Goal: Contribute content: Contribute content

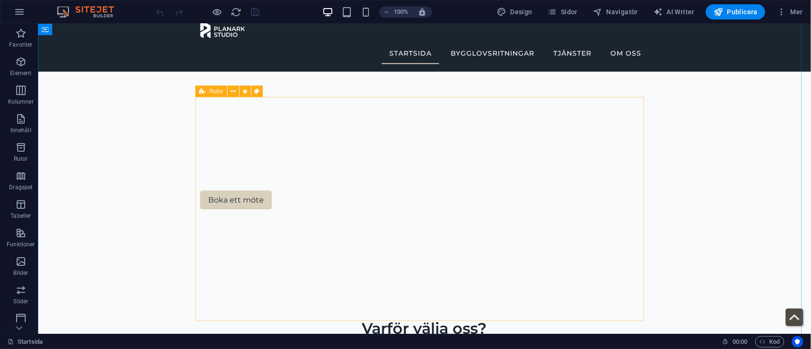
scroll to position [327, 0]
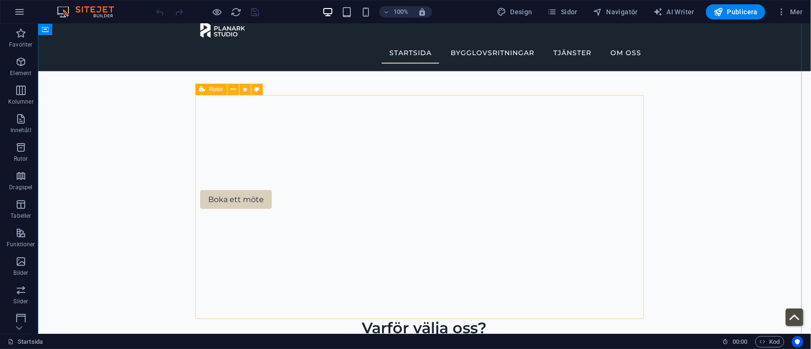
click at [208, 90] on div "Rutor" at bounding box center [210, 89] width 31 height 11
select select "rem"
select select "preset-boxes-v3-default"
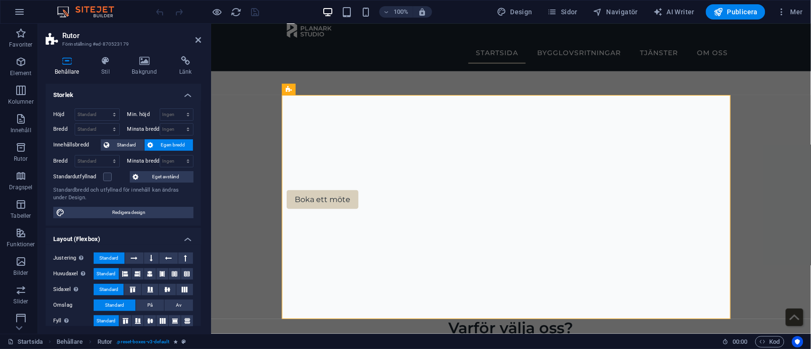
scroll to position [134, 0]
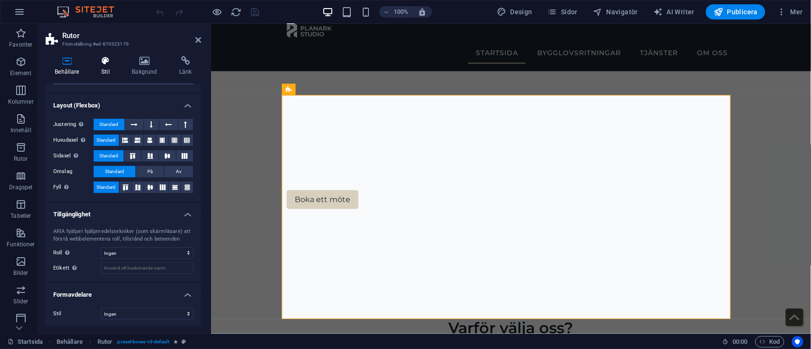
click at [106, 58] on icon at bounding box center [105, 61] width 27 height 10
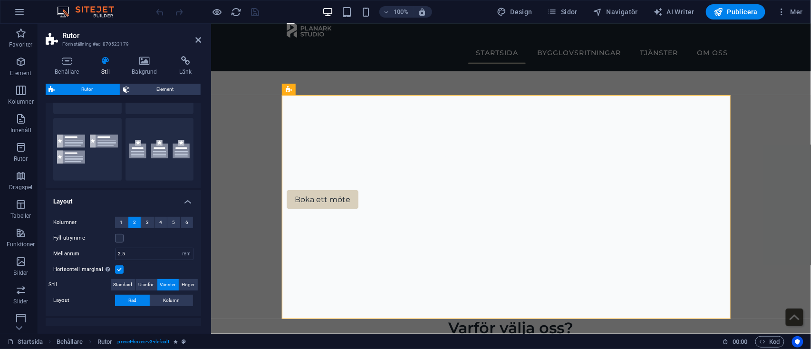
scroll to position [153, 0]
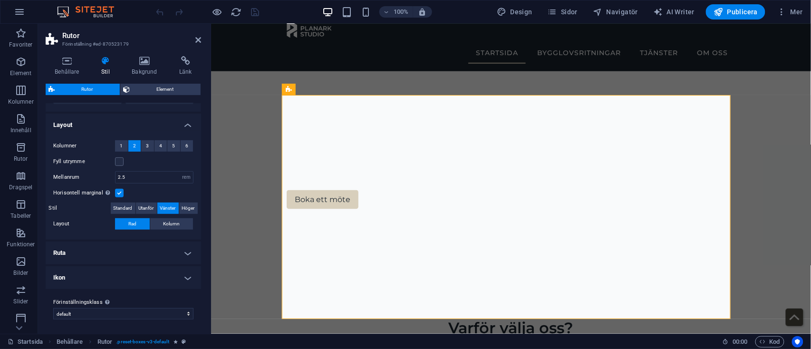
click at [124, 258] on h4 "Ruta" at bounding box center [123, 252] width 155 height 23
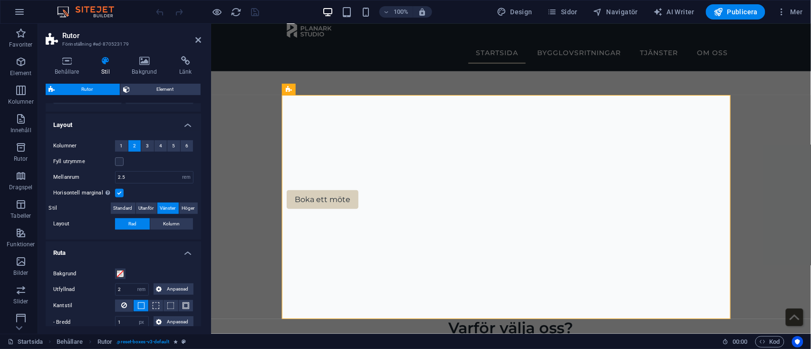
scroll to position [273, 0]
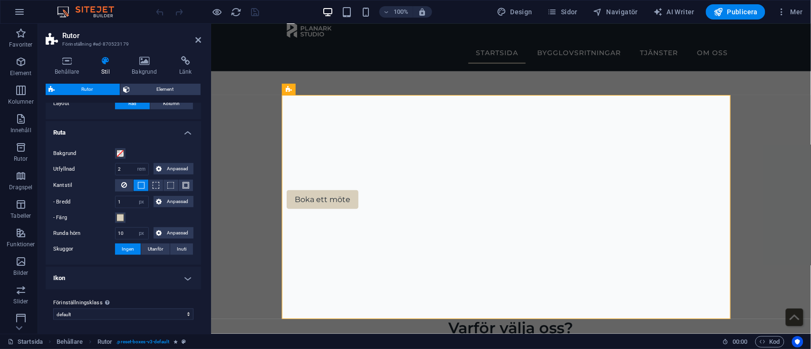
click at [181, 131] on h4 "Ruta" at bounding box center [123, 129] width 155 height 17
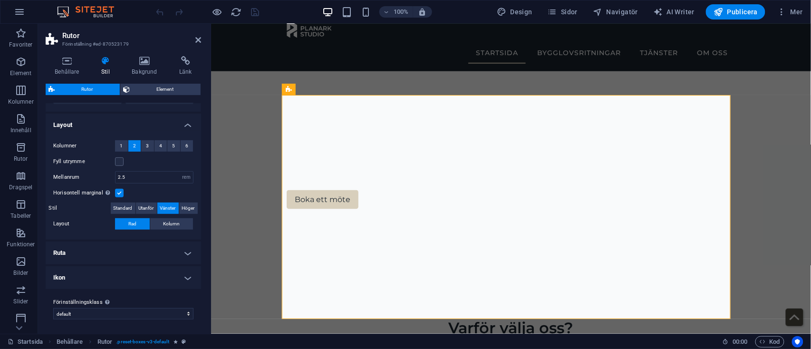
click at [172, 274] on h4 "Ikon" at bounding box center [123, 277] width 155 height 23
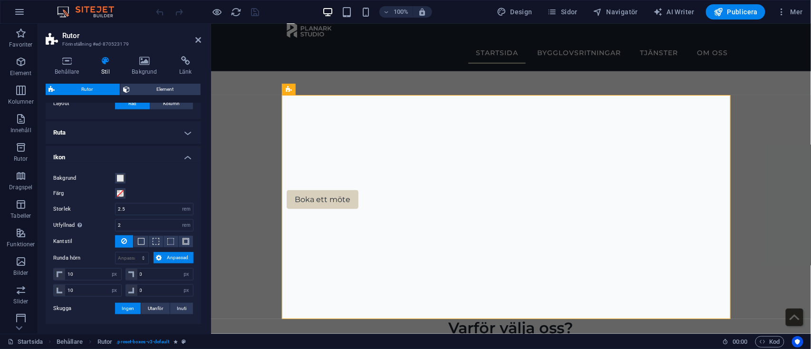
scroll to position [308, 0]
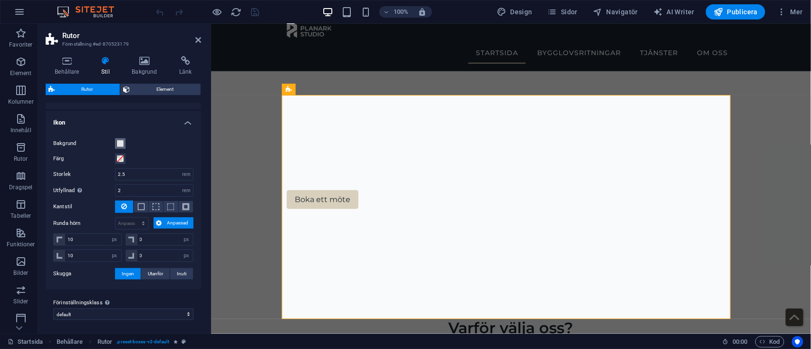
click at [118, 142] on span at bounding box center [120, 144] width 8 height 8
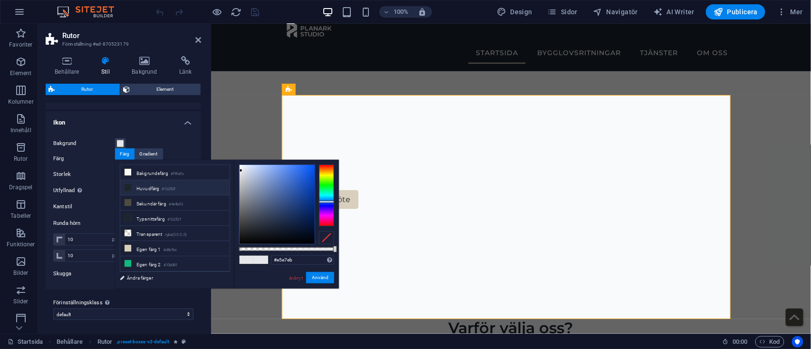
click at [185, 185] on li "Huvudfärg #1b252f" at bounding box center [174, 187] width 109 height 15
type input "#1b252f"
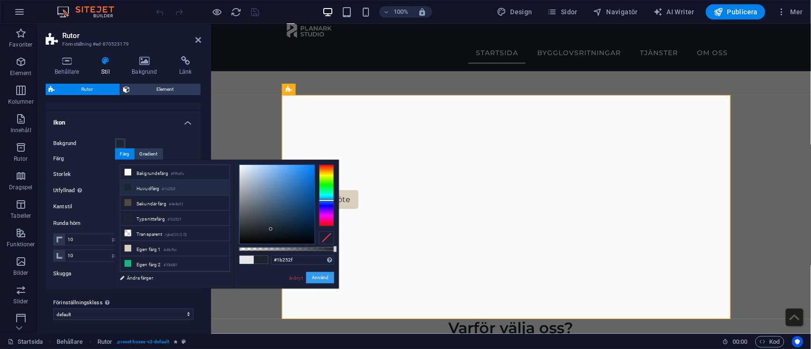
click at [321, 278] on button "Använd" at bounding box center [320, 277] width 28 height 11
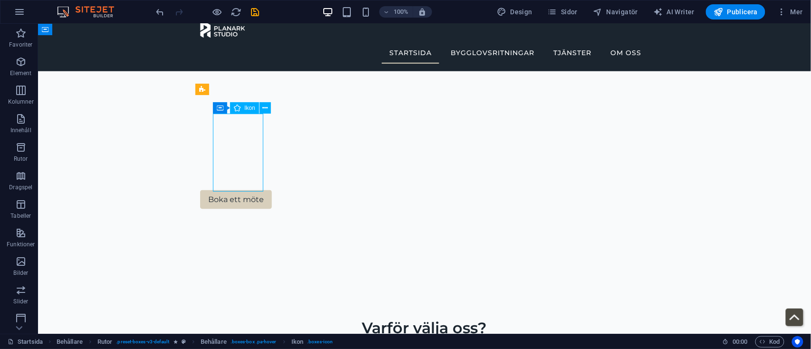
select select "xMidYMid"
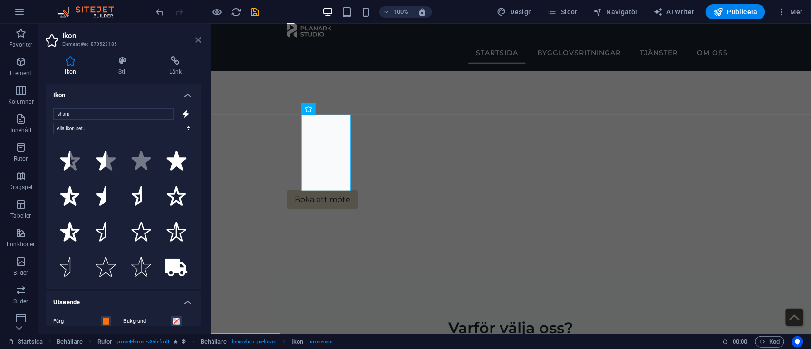
click at [197, 38] on icon at bounding box center [198, 40] width 6 height 8
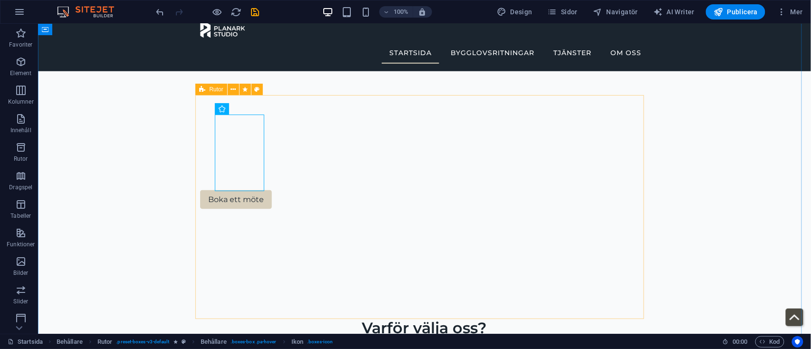
click at [202, 88] on icon at bounding box center [202, 89] width 6 height 11
select select "rem"
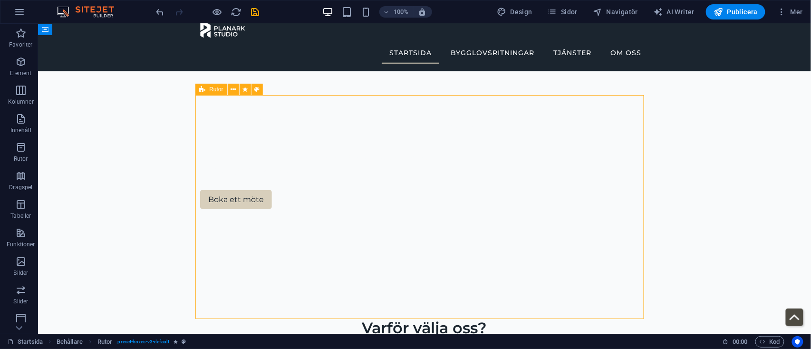
select select "px"
select select "preset-boxes-v3-default"
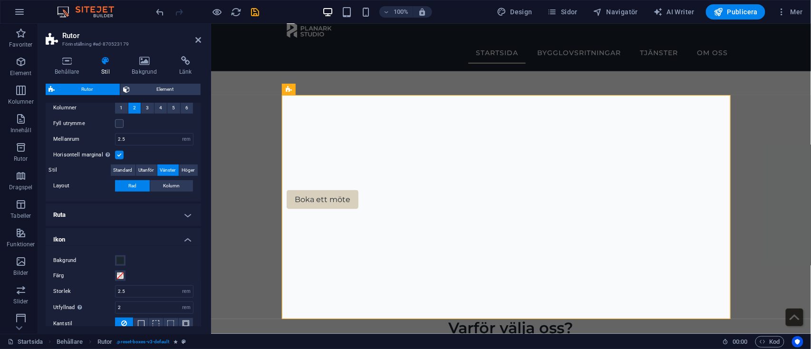
scroll to position [192, 0]
click at [123, 258] on span at bounding box center [120, 260] width 8 height 8
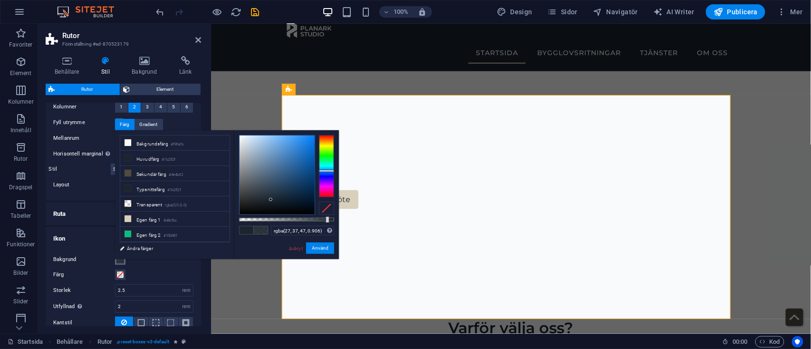
drag, startPoint x: 336, startPoint y: 220, endPoint x: 325, endPoint y: 220, distance: 11.4
click at [325, 220] on div at bounding box center [327, 219] width 4 height 7
click at [316, 228] on input "rgba(27, 37, 47, 0.906)" at bounding box center [302, 231] width 63 height 10
click at [315, 248] on button "Använd" at bounding box center [320, 247] width 28 height 11
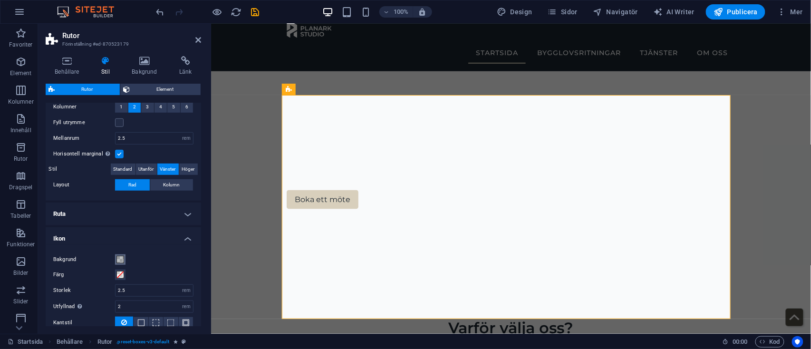
click at [124, 260] on button "Bakgrund" at bounding box center [120, 259] width 10 height 10
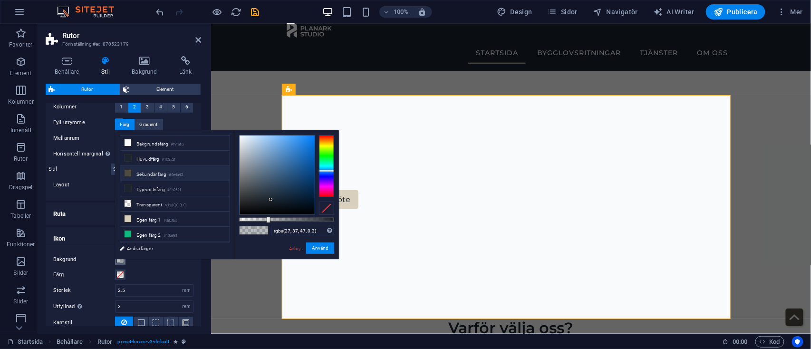
scroll to position [42, 0]
click at [158, 234] on li "Egen färg 5 #e5e7eb" at bounding box center [174, 237] width 109 height 15
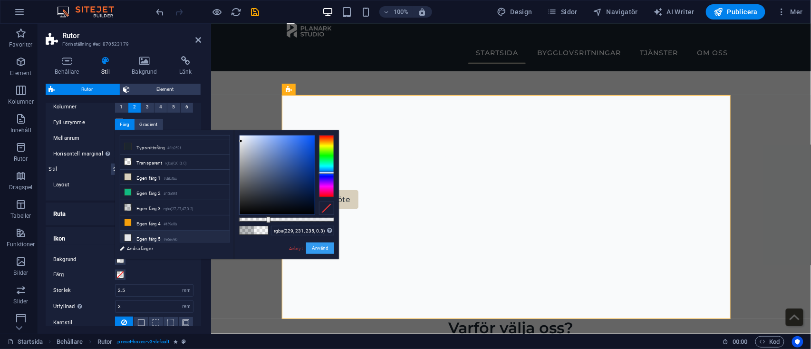
click at [331, 248] on button "Använd" at bounding box center [320, 247] width 28 height 11
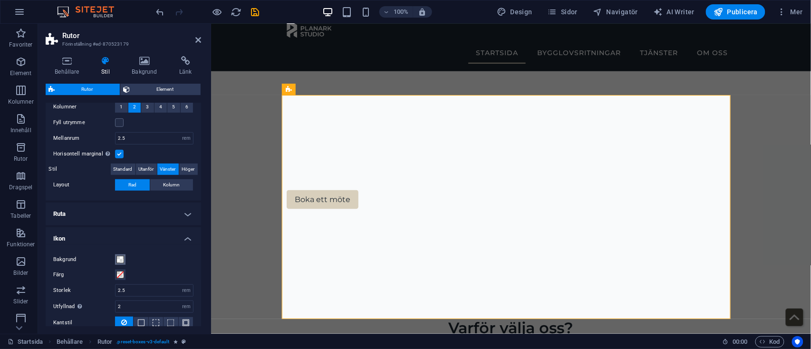
click at [120, 258] on span at bounding box center [120, 260] width 8 height 8
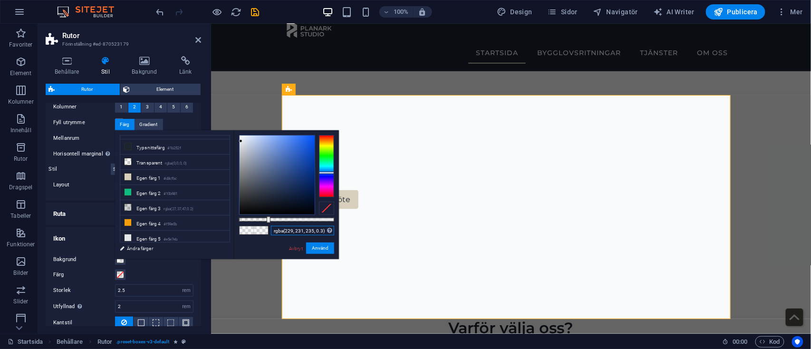
click at [320, 229] on input "rgba(229, 231, 235, 0.3)" at bounding box center [302, 231] width 63 height 10
click at [317, 244] on button "Använd" at bounding box center [320, 247] width 28 height 11
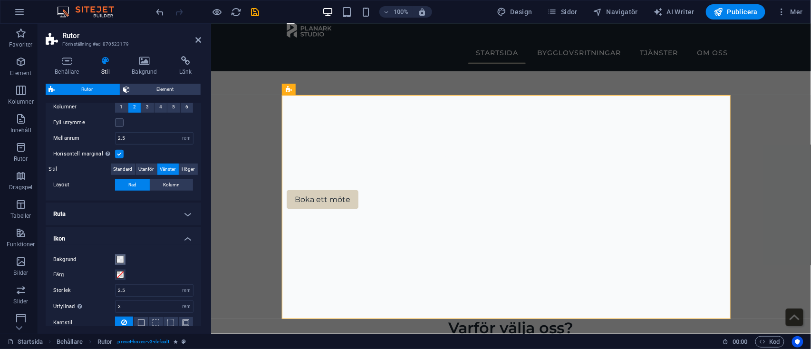
click at [119, 261] on span at bounding box center [120, 260] width 8 height 8
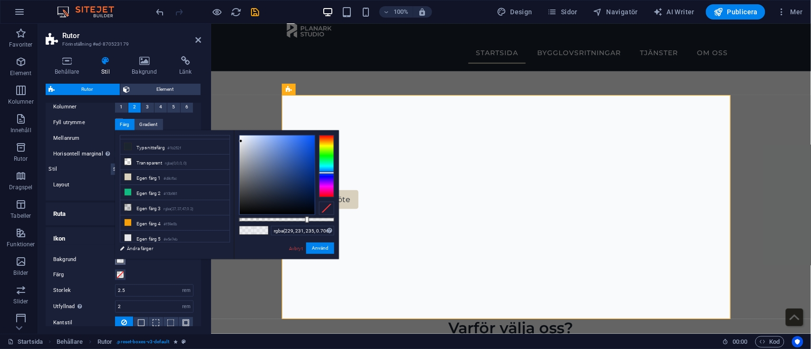
type input "#e5e7eb"
drag, startPoint x: 306, startPoint y: 219, endPoint x: 349, endPoint y: 219, distance: 43.2
click at [349, 219] on body "[DOMAIN_NAME] Startsida (sv) Favoriter Element Kolumner Innehåll Rutor Dragspel…" at bounding box center [405, 174] width 811 height 349
click at [319, 248] on button "Använd" at bounding box center [320, 247] width 28 height 11
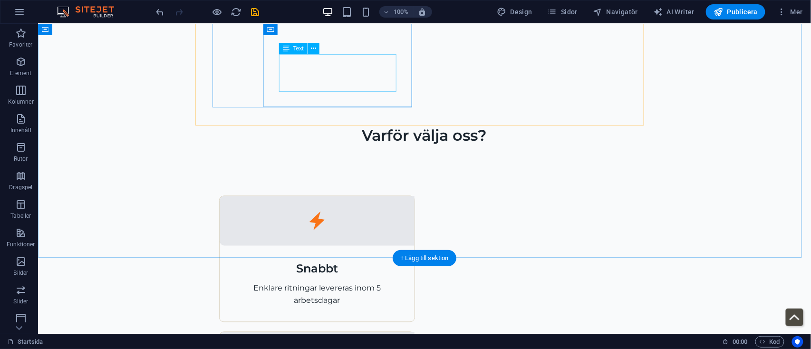
scroll to position [521, 0]
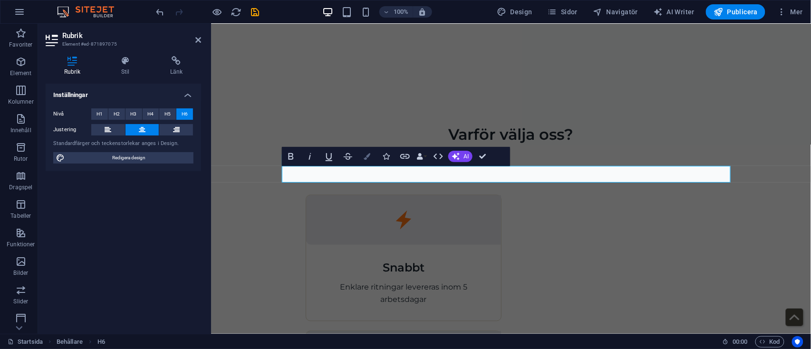
click at [365, 153] on icon "button" at bounding box center [366, 156] width 7 height 7
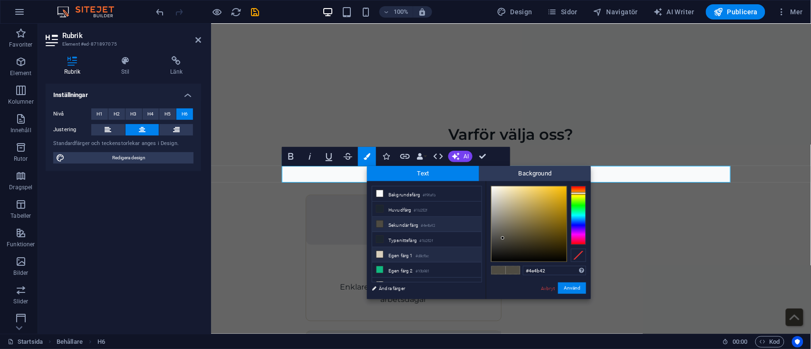
scroll to position [38, 0]
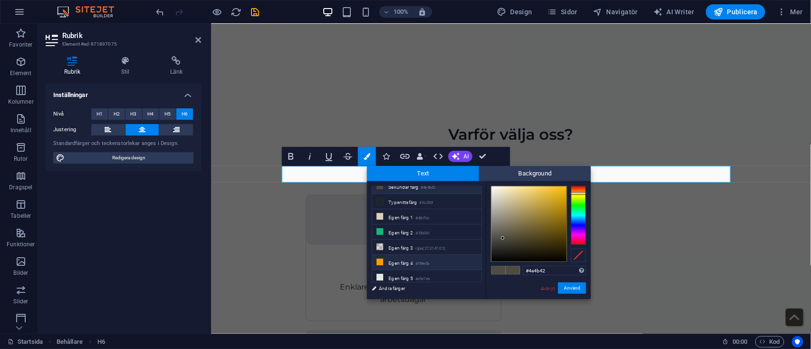
click at [393, 259] on li "Egen färg 4 #f59e0b" at bounding box center [426, 262] width 109 height 15
type input "#f59e0b"
click at [576, 289] on button "Använd" at bounding box center [572, 287] width 28 height 11
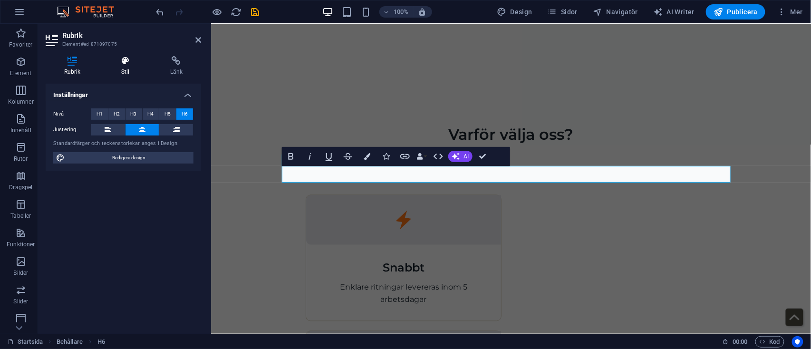
click at [125, 64] on icon at bounding box center [125, 61] width 45 height 10
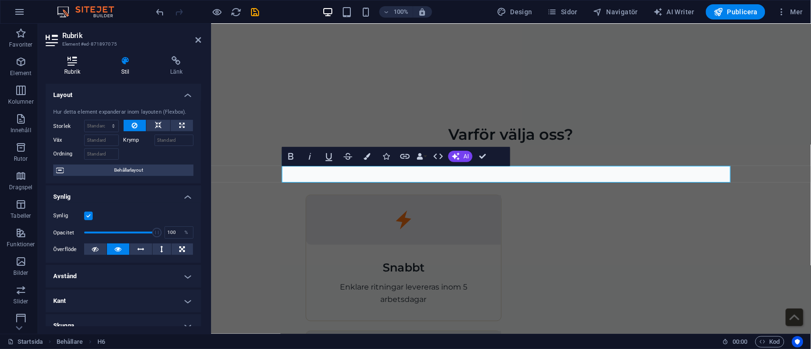
click at [77, 63] on icon at bounding box center [72, 61] width 53 height 10
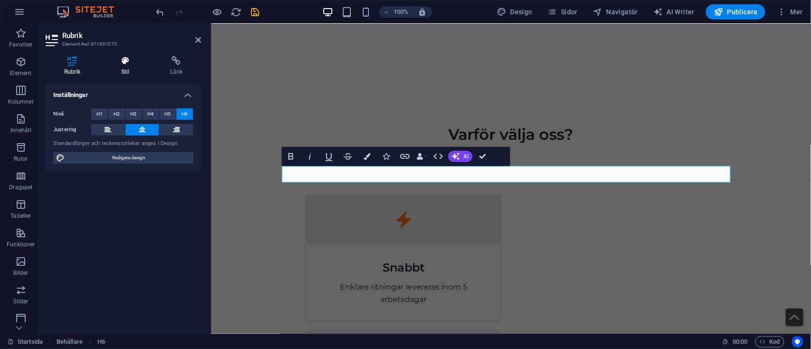
click at [131, 61] on icon at bounding box center [125, 61] width 45 height 10
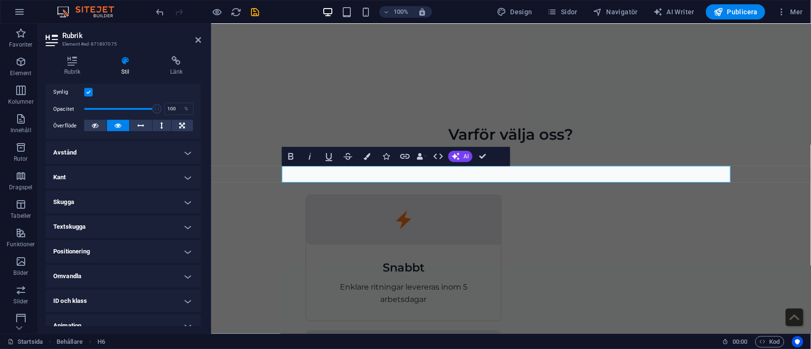
scroll to position [159, 0]
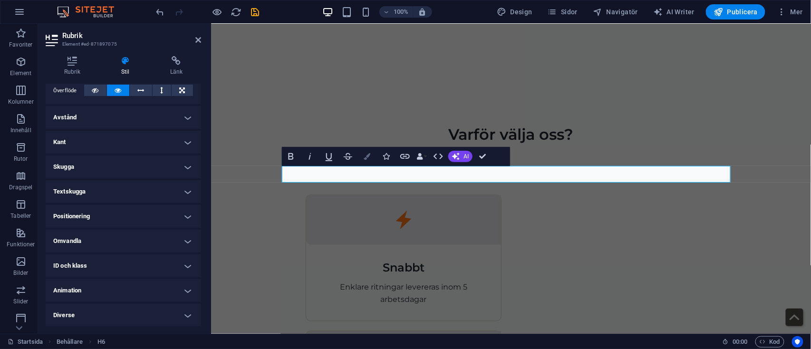
click at [372, 158] on button "Colors" at bounding box center [367, 156] width 18 height 19
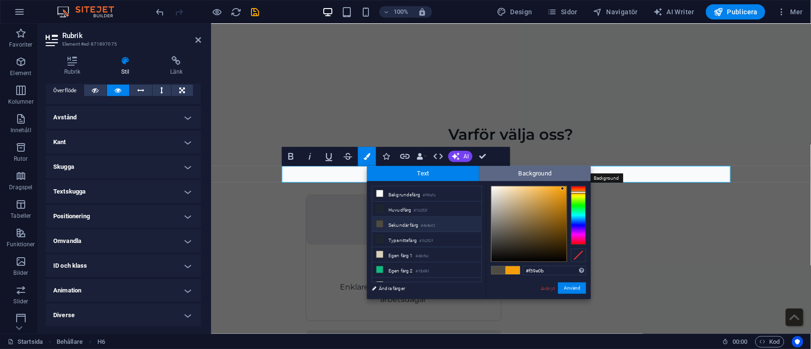
click at [522, 172] on span "Background" at bounding box center [535, 173] width 112 height 15
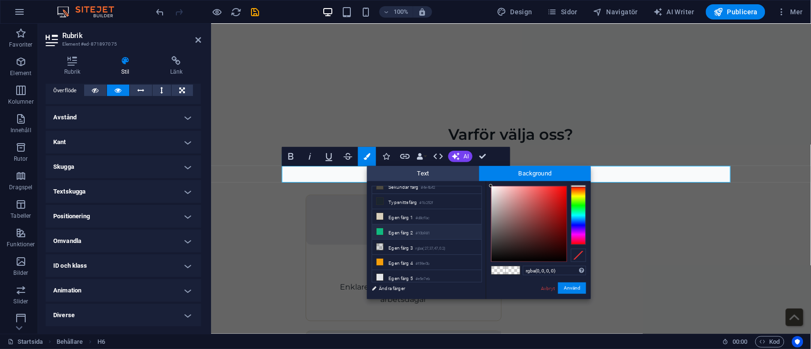
scroll to position [0, 0]
click at [411, 220] on li "Sekundär färg #4e4b42" at bounding box center [426, 224] width 109 height 15
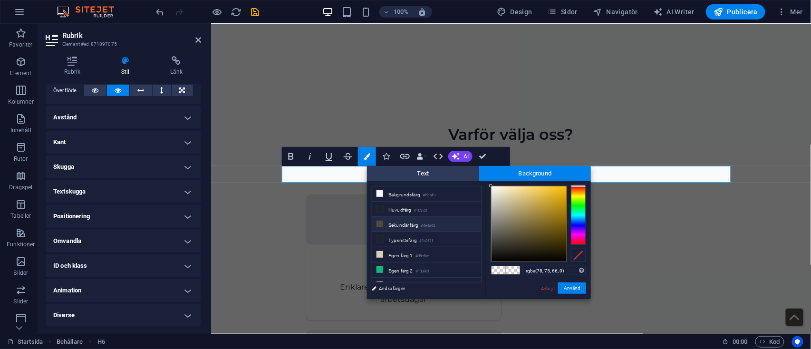
scroll to position [38, 0]
click at [404, 211] on li "Egen färg 1 #d8cfbc" at bounding box center [426, 216] width 109 height 15
type input "rgba(216, 207, 188, 0)"
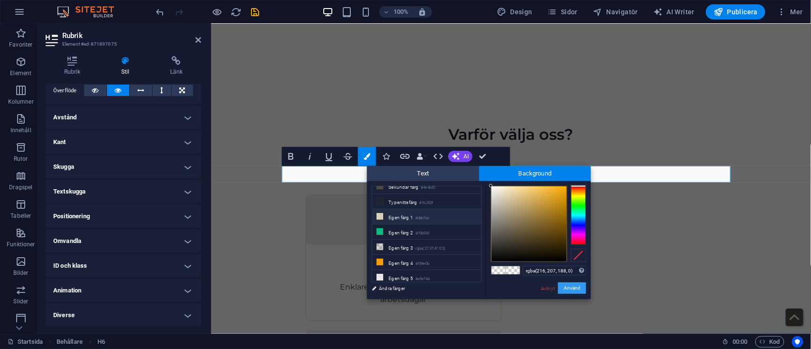
click at [575, 285] on button "Använd" at bounding box center [572, 287] width 28 height 11
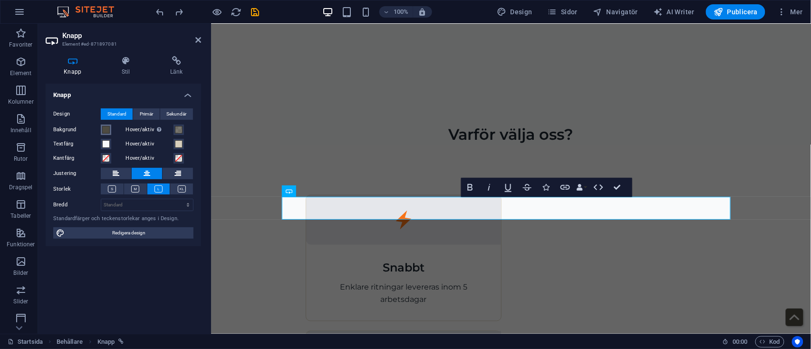
click at [109, 132] on span at bounding box center [106, 130] width 8 height 8
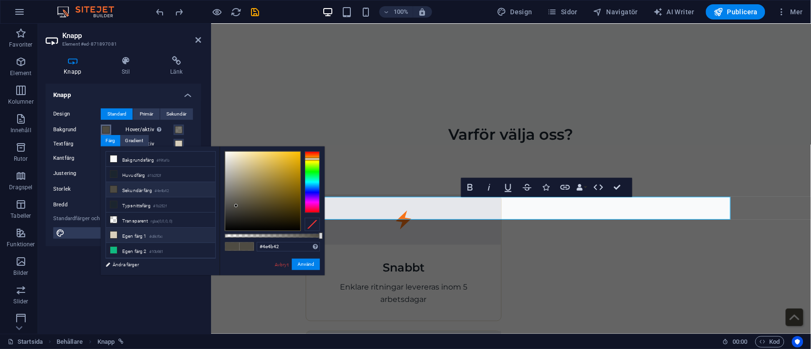
scroll to position [42, 0]
click at [172, 236] on li "Egen färg 4 #f59e0b" at bounding box center [160, 238] width 109 height 15
type input "#f59e0b"
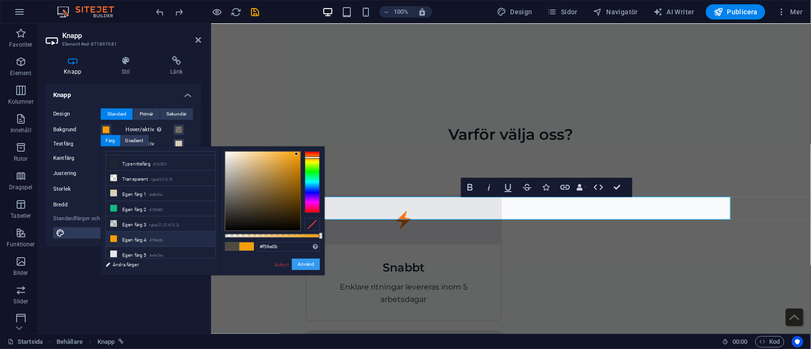
click at [301, 260] on button "Använd" at bounding box center [306, 263] width 28 height 11
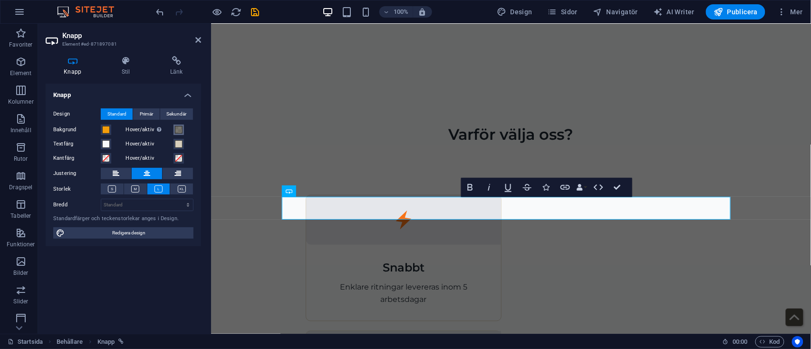
click at [176, 126] on span at bounding box center [179, 130] width 8 height 8
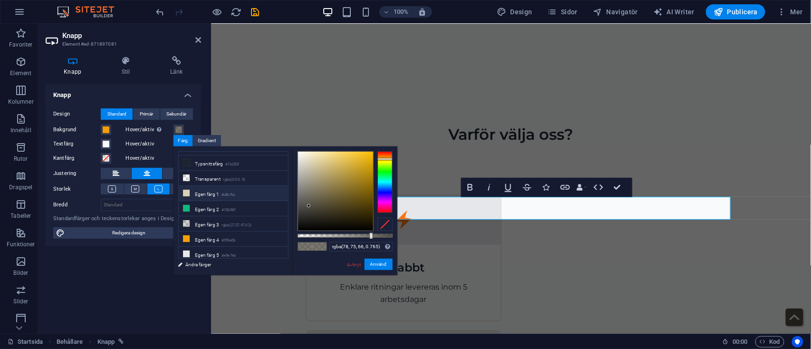
click at [218, 234] on li "Egen färg 4 #f59e0b" at bounding box center [233, 238] width 109 height 15
type input "rgba(245, 158, 11, 0.765)"
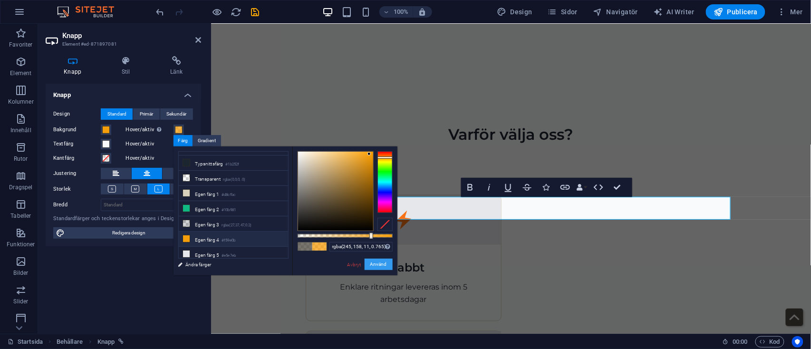
click at [382, 263] on button "Använd" at bounding box center [378, 263] width 28 height 11
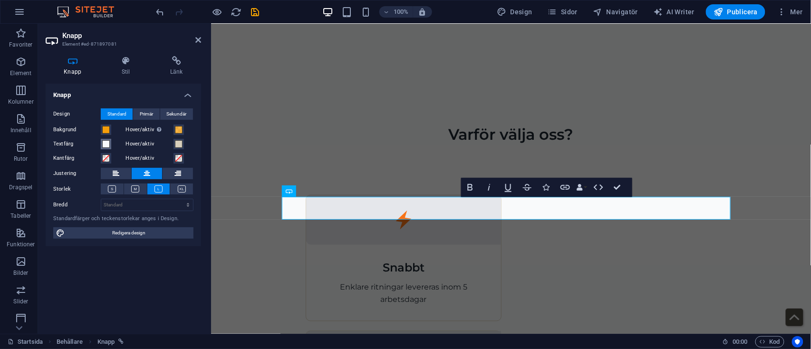
click at [102, 140] on span at bounding box center [106, 144] width 8 height 8
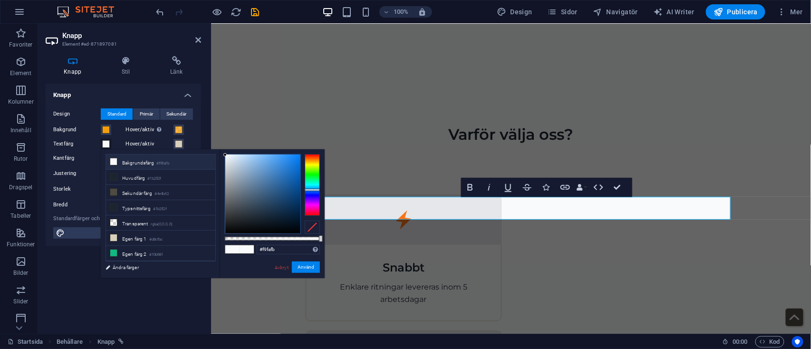
click at [311, 224] on div at bounding box center [312, 226] width 15 height 13
click at [315, 267] on button "Använd" at bounding box center [306, 266] width 28 height 11
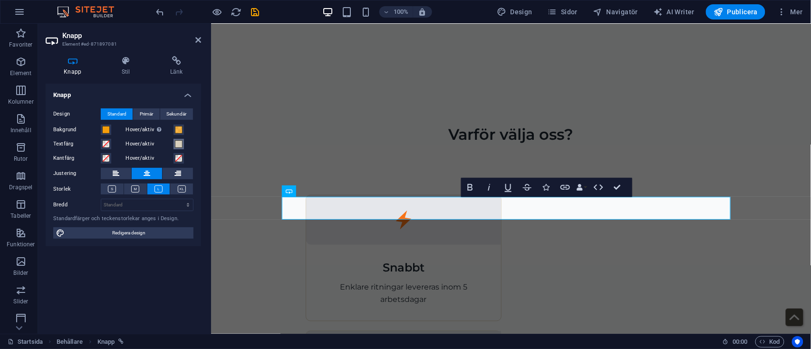
click at [175, 145] on span at bounding box center [179, 144] width 8 height 8
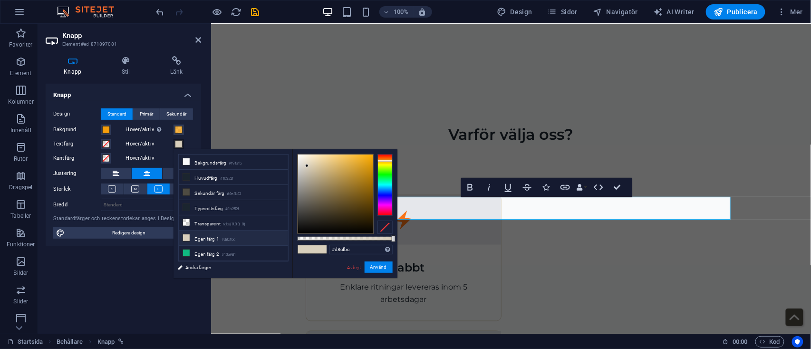
click at [386, 228] on div at bounding box center [384, 226] width 15 height 13
click at [383, 264] on button "Använd" at bounding box center [378, 266] width 28 height 11
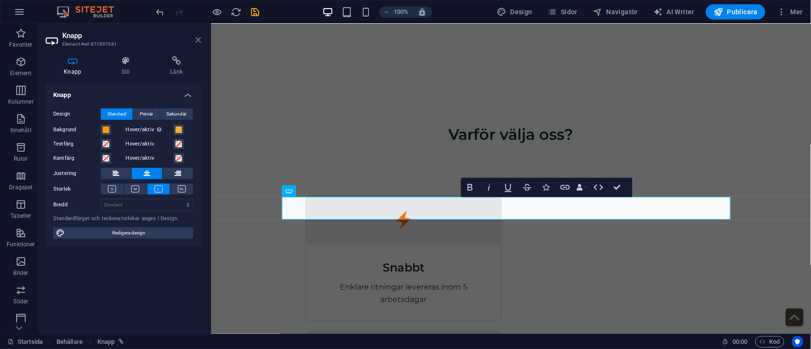
click at [198, 38] on icon at bounding box center [198, 40] width 6 height 8
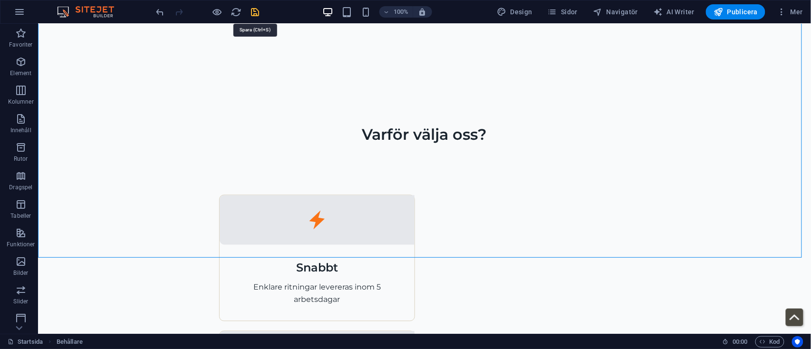
click at [253, 10] on icon "save" at bounding box center [255, 12] width 11 height 11
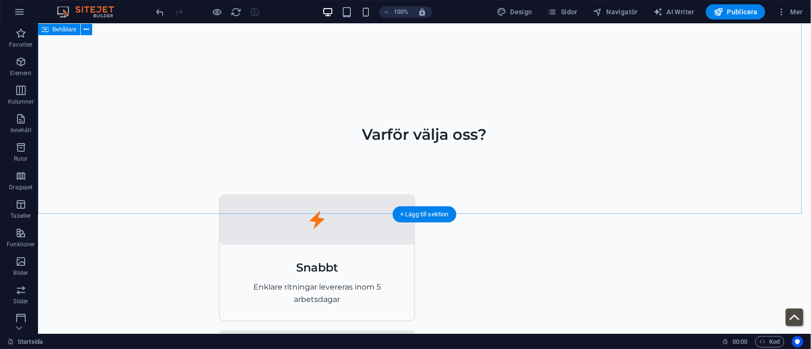
scroll to position [754, 0]
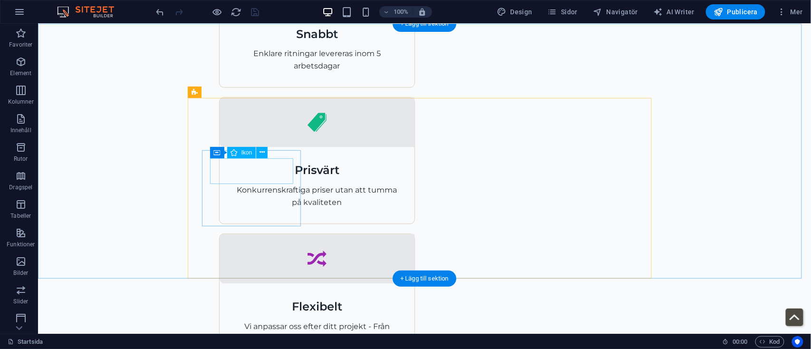
select select "xMidYMid"
select select "px"
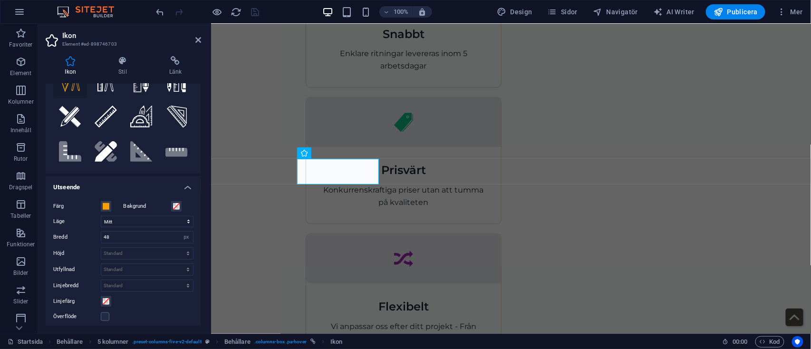
scroll to position [118, 0]
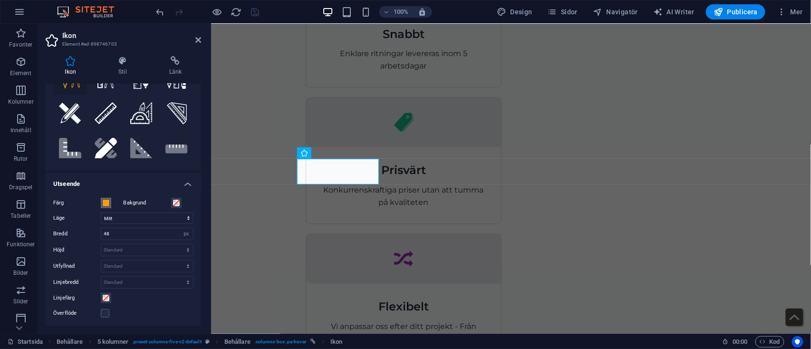
click at [104, 201] on span at bounding box center [106, 203] width 8 height 8
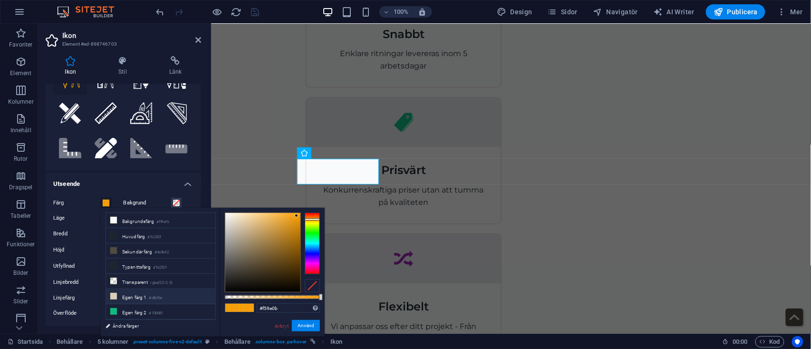
scroll to position [42, 0]
click at [139, 293] on li "Egen färg 4 #f59e0b" at bounding box center [160, 300] width 109 height 15
click at [135, 298] on li "Egen färg 4 #f59e0b" at bounding box center [160, 300] width 109 height 15
click at [301, 322] on button "Använd" at bounding box center [306, 325] width 28 height 11
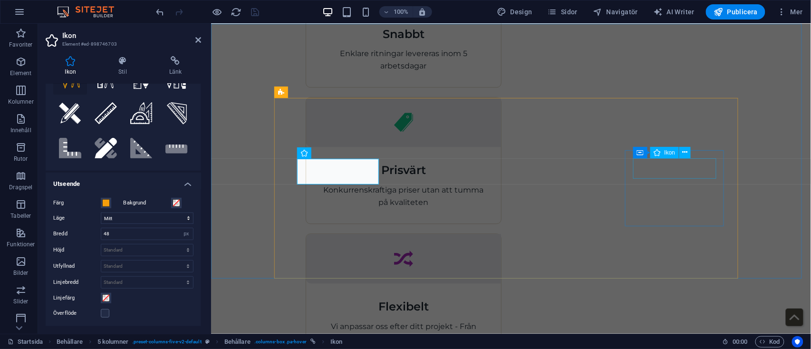
select select "xMidYMid"
select select "px"
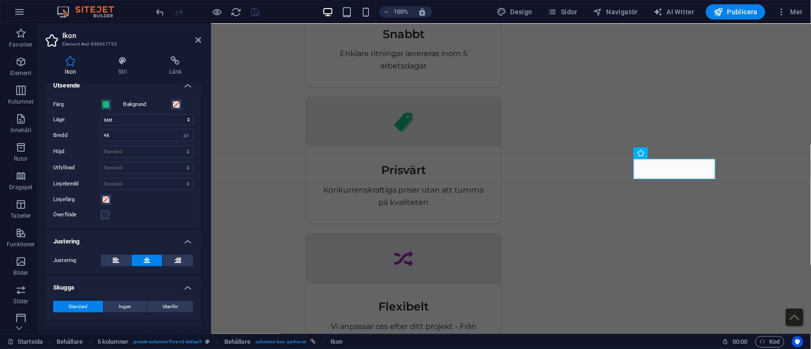
scroll to position [217, 0]
click at [106, 108] on button "Färg" at bounding box center [106, 104] width 10 height 10
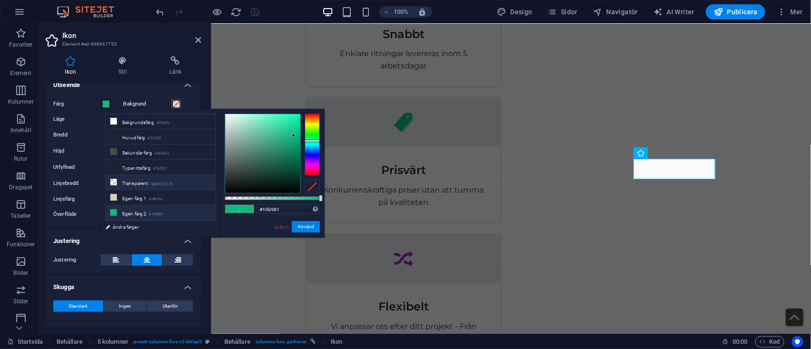
scroll to position [42, 0]
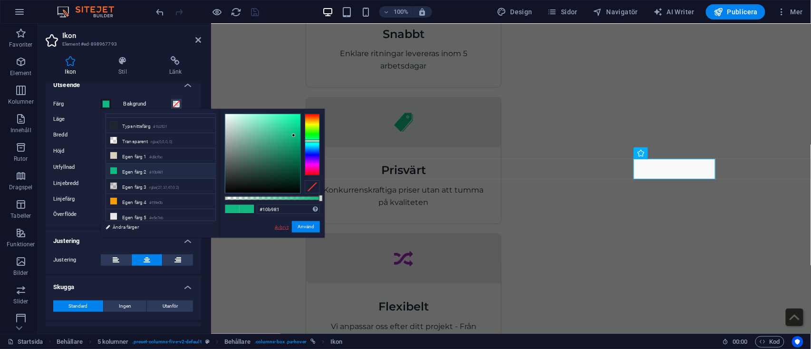
drag, startPoint x: 290, startPoint y: 225, endPoint x: 278, endPoint y: 227, distance: 11.6
click at [278, 227] on div "Avbryt Använd" at bounding box center [297, 227] width 46 height 12
click at [278, 227] on link "Avbryt" at bounding box center [282, 226] width 16 height 7
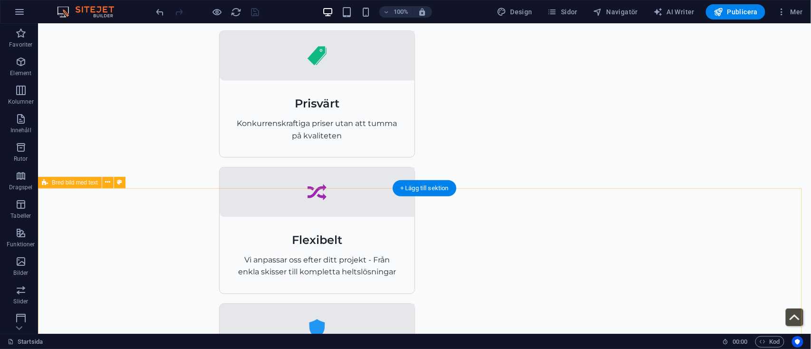
scroll to position [948, 0]
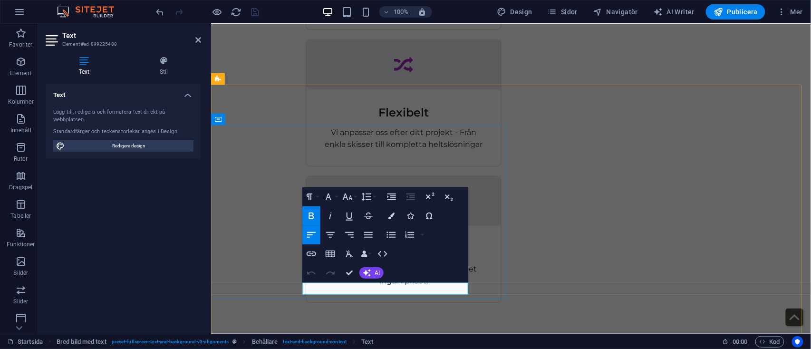
click at [390, 217] on icon "button" at bounding box center [391, 215] width 7 height 7
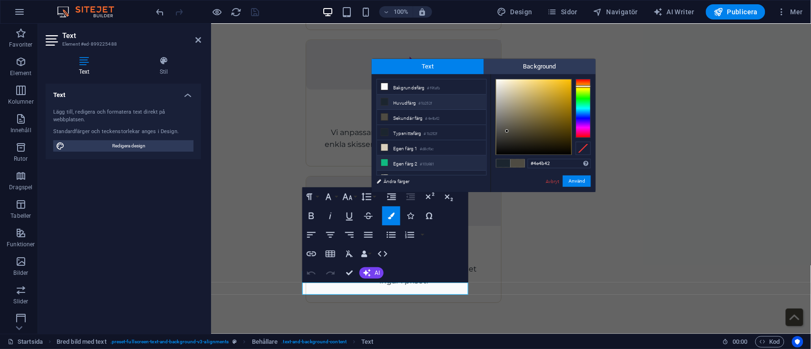
click at [401, 159] on li "Egen färg 2 #10b981" at bounding box center [431, 162] width 109 height 15
type input "#10b981"
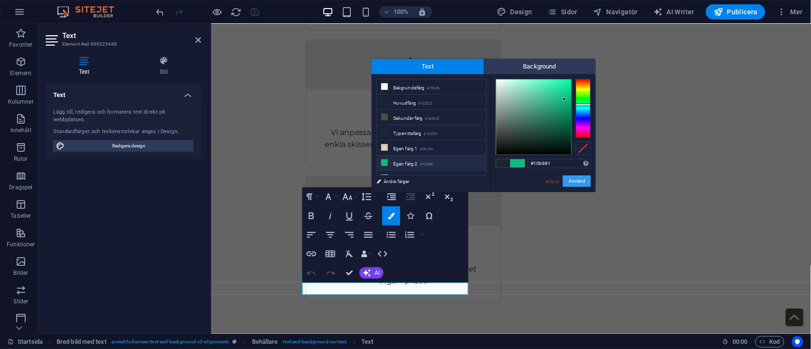
click at [573, 182] on button "Använd" at bounding box center [577, 180] width 28 height 11
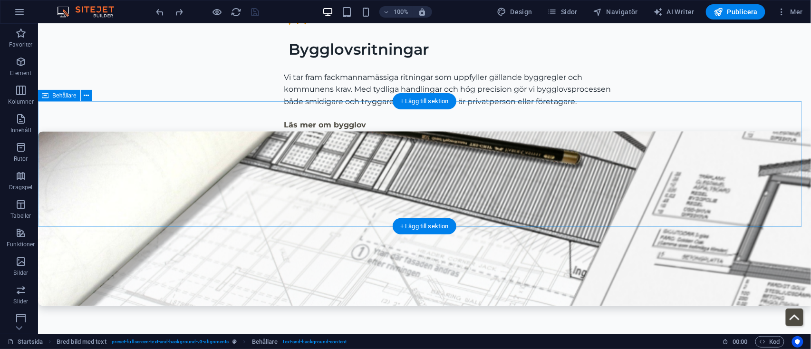
scroll to position [1858, 0]
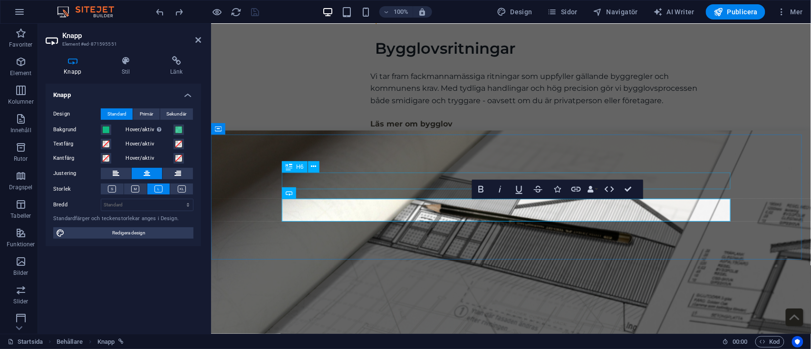
scroll to position [1914, 0]
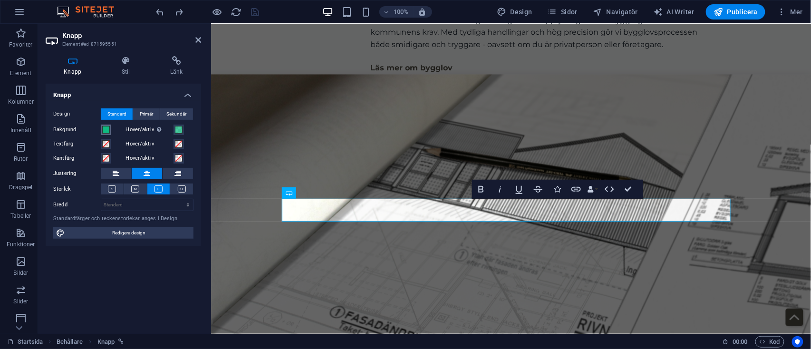
click at [106, 126] on span at bounding box center [106, 130] width 8 height 8
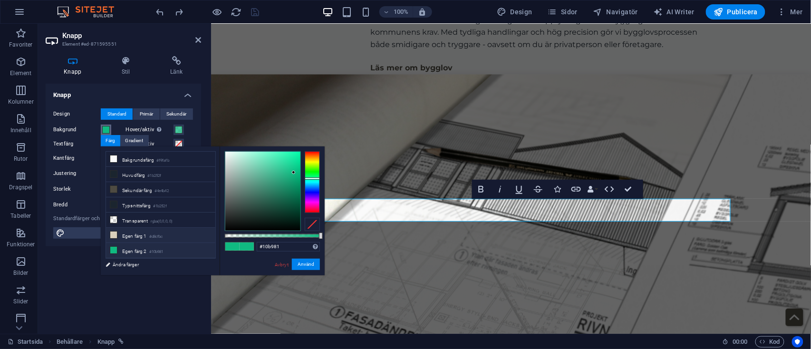
scroll to position [42, 0]
click at [144, 235] on li "Egen färg 4 #f59e0b" at bounding box center [160, 238] width 109 height 15
type input "#f59e0b"
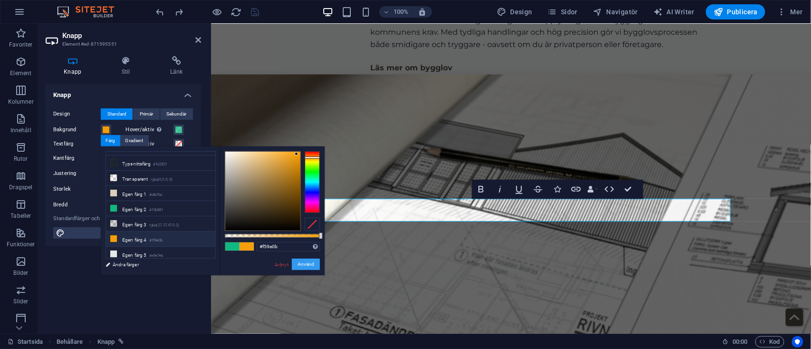
click at [312, 264] on button "Använd" at bounding box center [306, 263] width 28 height 11
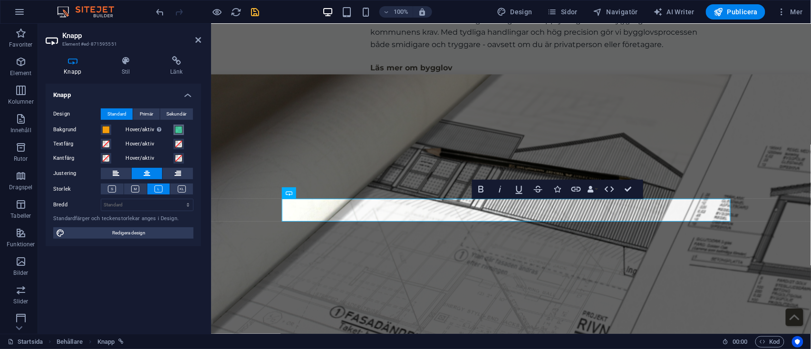
click at [175, 130] on span at bounding box center [179, 130] width 8 height 8
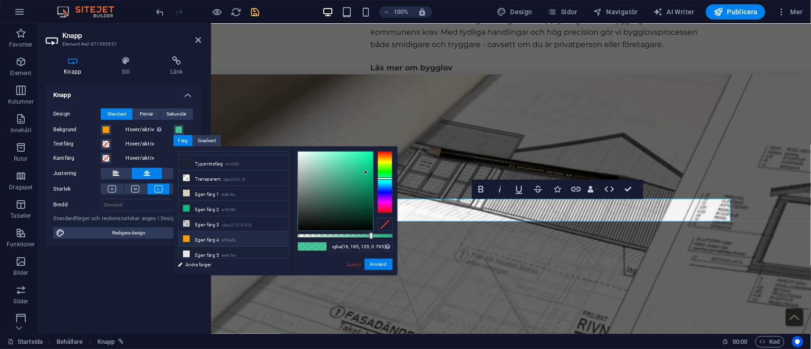
click at [221, 231] on li "Egen färg 4 #f59e0b" at bounding box center [233, 238] width 109 height 15
type input "rgba(245, 158, 11, 0.765)"
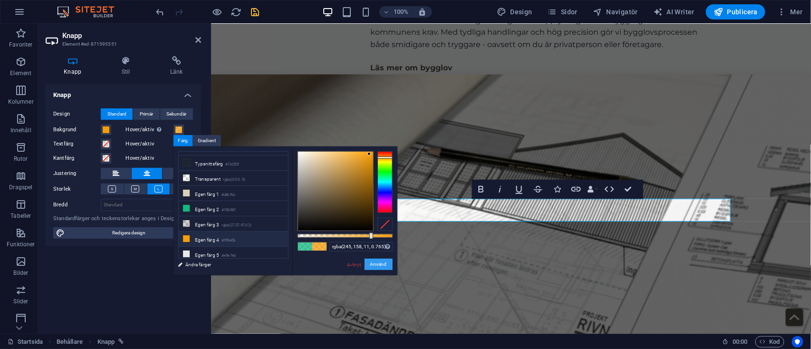
click at [376, 266] on button "Använd" at bounding box center [378, 263] width 28 height 11
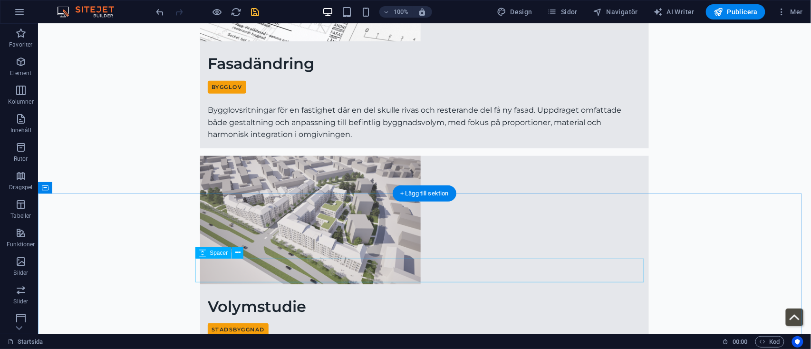
scroll to position [4006, 0]
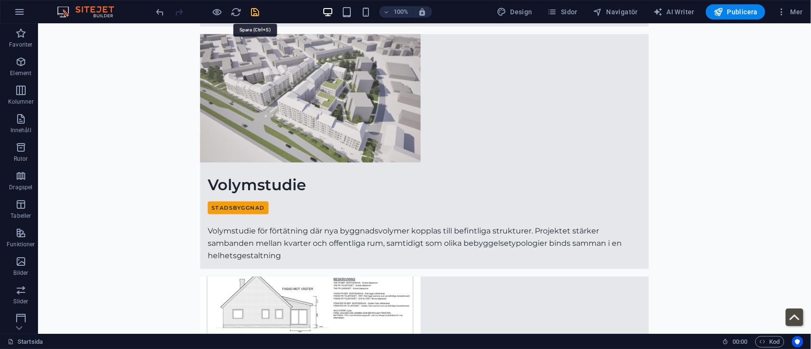
click at [256, 10] on icon "save" at bounding box center [255, 12] width 11 height 11
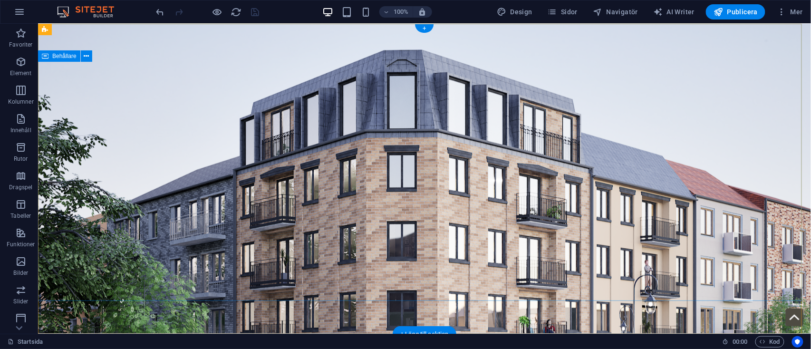
scroll to position [0, 0]
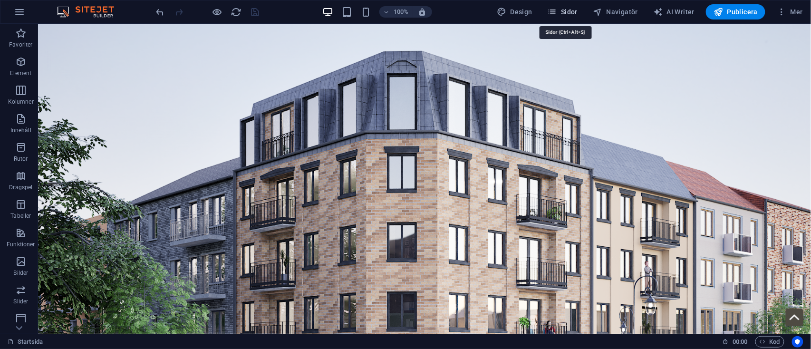
click at [560, 11] on span "Sidor" at bounding box center [562, 12] width 30 height 10
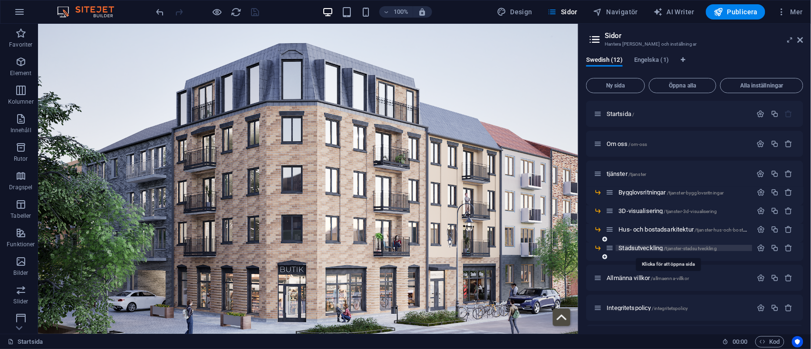
click at [637, 248] on span "Stadsutveckling /tjanster-stadsutveckling" at bounding box center [667, 247] width 98 height 7
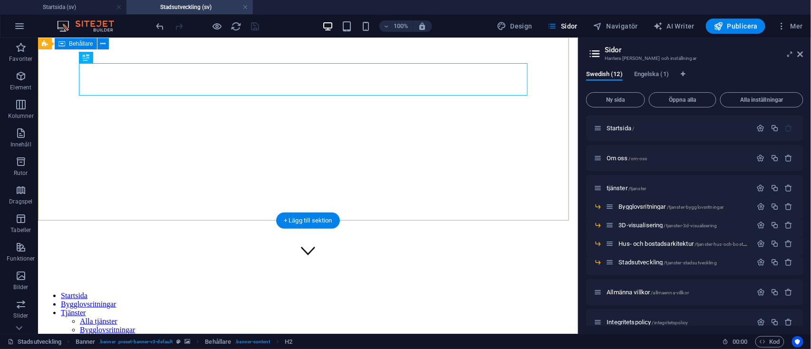
scroll to position [95, 0]
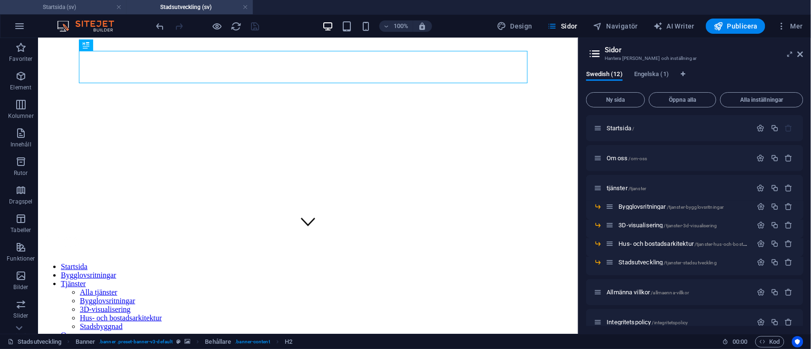
click at [80, 1] on li "Startsida (sv)" at bounding box center [63, 7] width 126 height 14
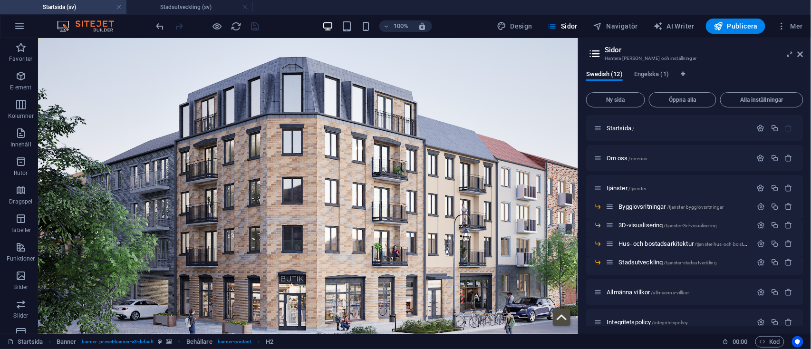
scroll to position [0, 0]
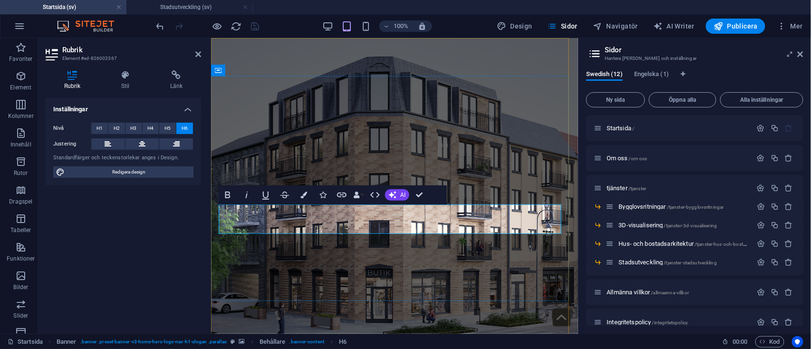
drag, startPoint x: 370, startPoint y: 222, endPoint x: 215, endPoint y: 223, distance: 154.9
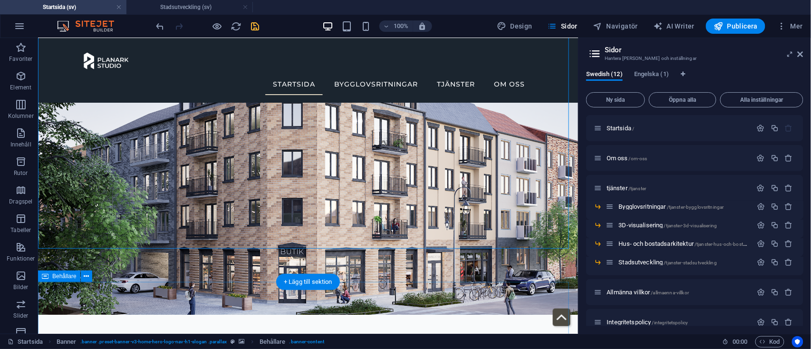
scroll to position [48, 0]
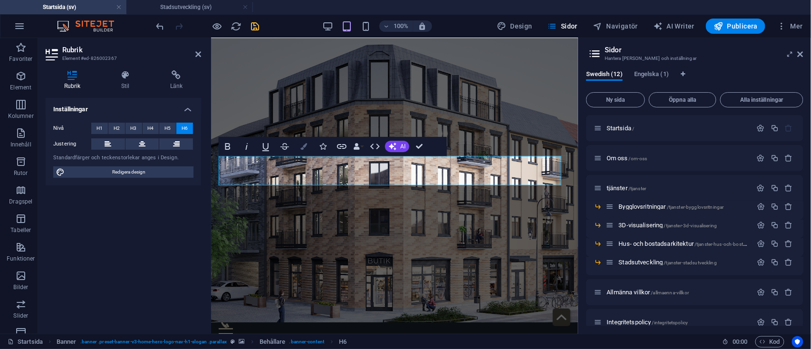
click at [306, 143] on icon "button" at bounding box center [303, 146] width 7 height 7
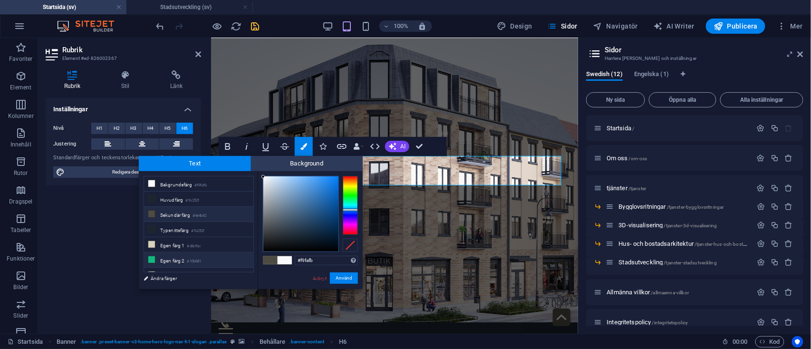
scroll to position [38, 0]
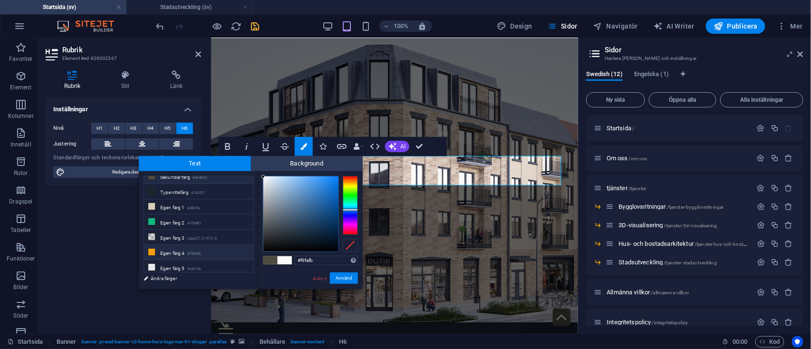
click at [188, 252] on li "Egen färg 4 #f59e0b" at bounding box center [198, 252] width 109 height 15
type input "#f59e0b"
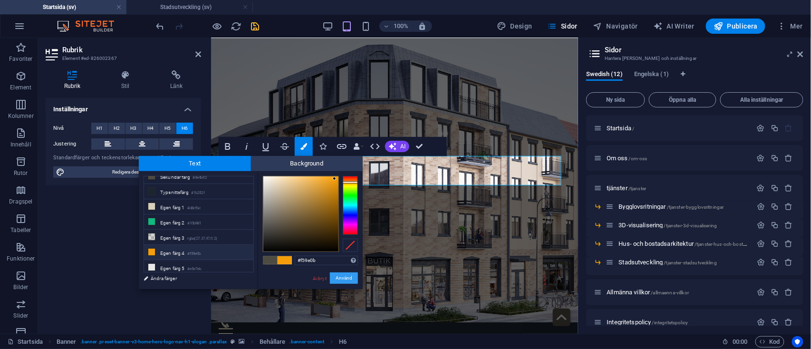
click at [348, 277] on button "Använd" at bounding box center [344, 277] width 28 height 11
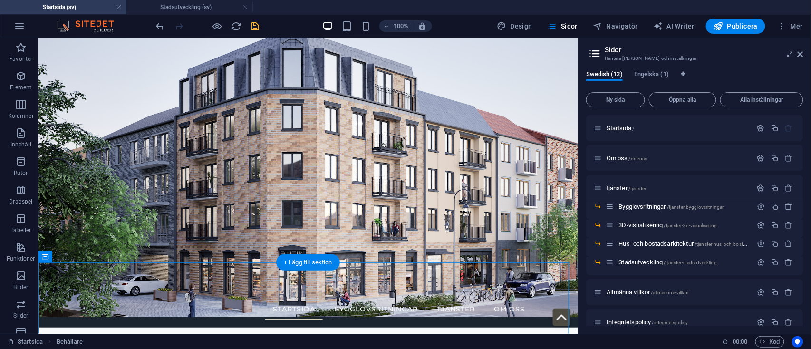
scroll to position [72, 0]
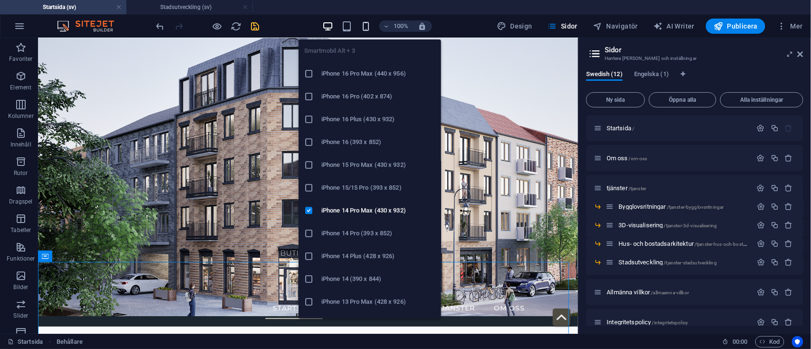
click at [371, 29] on icon "button" at bounding box center [365, 26] width 11 height 11
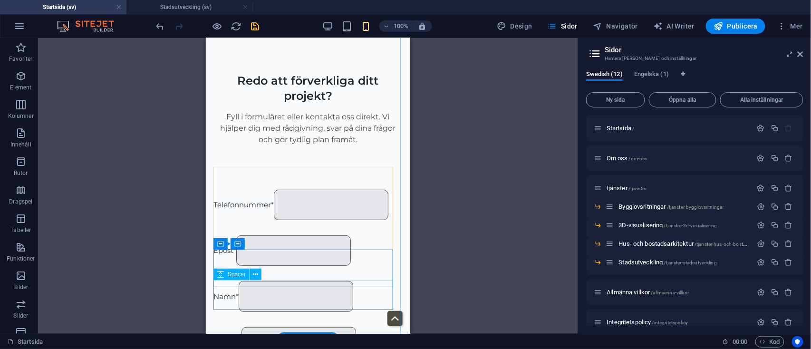
scroll to position [7341, 0]
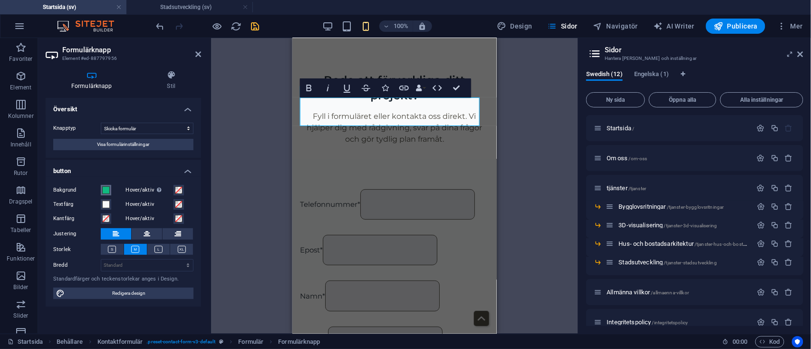
click at [105, 190] on span at bounding box center [106, 190] width 8 height 8
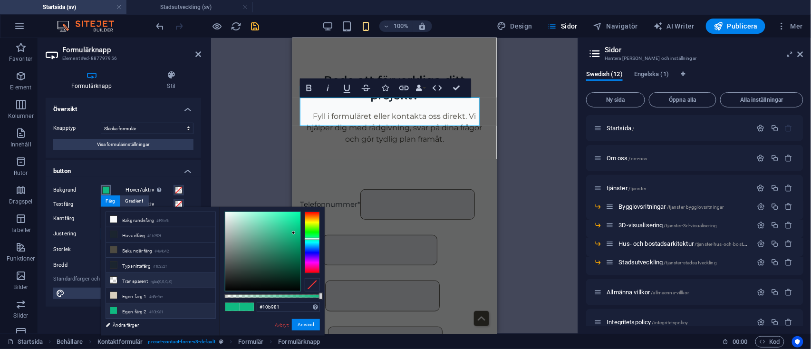
scroll to position [42, 0]
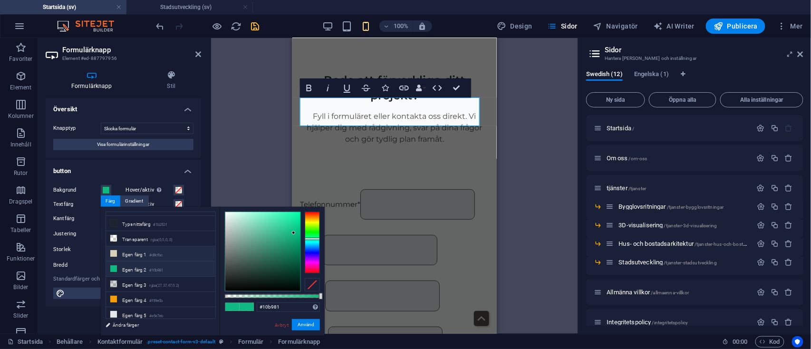
click at [146, 246] on li "Egen färg 1 #d8cfbc" at bounding box center [160, 253] width 109 height 15
type input "#d8cfbc"
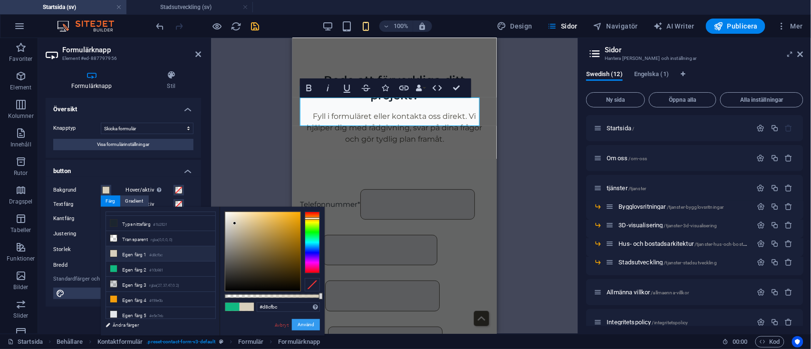
click at [302, 322] on button "Använd" at bounding box center [306, 324] width 28 height 11
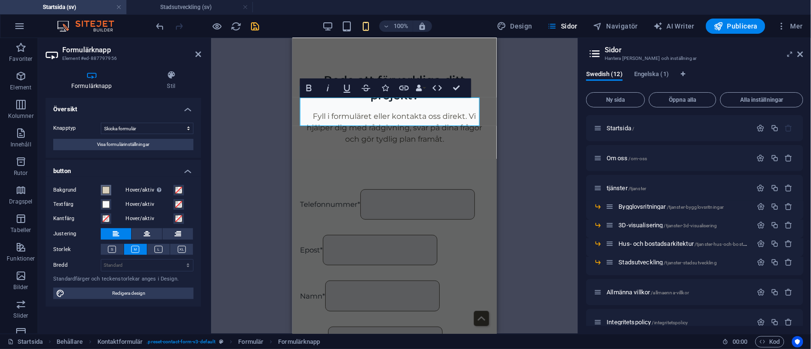
click at [103, 188] on span at bounding box center [106, 190] width 8 height 8
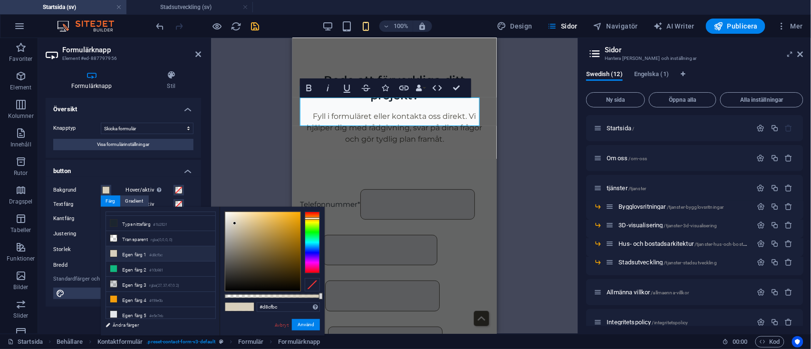
click at [315, 281] on div at bounding box center [312, 284] width 15 height 13
click at [306, 325] on button "Använd" at bounding box center [306, 324] width 28 height 11
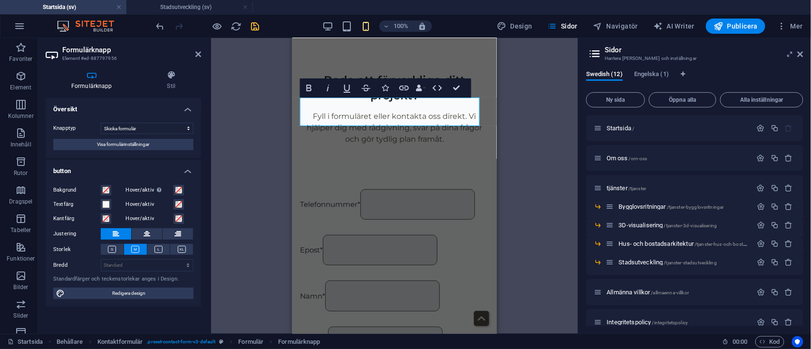
click at [254, 182] on div "H2 Banner Banner Behållare H6 Knapp Behållare Behållare Behållare Rutor Behålla…" at bounding box center [394, 186] width 367 height 296
click at [197, 51] on icon at bounding box center [198, 54] width 6 height 8
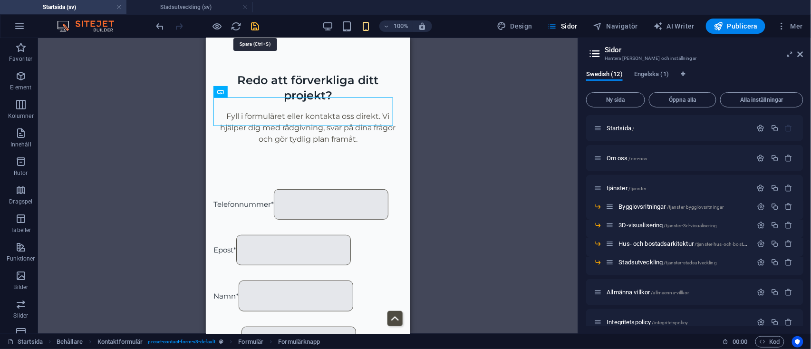
click at [254, 29] on icon "save" at bounding box center [255, 26] width 11 height 11
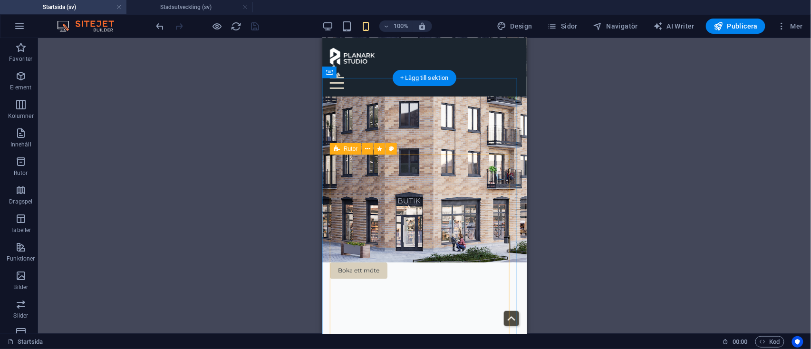
scroll to position [0, 0]
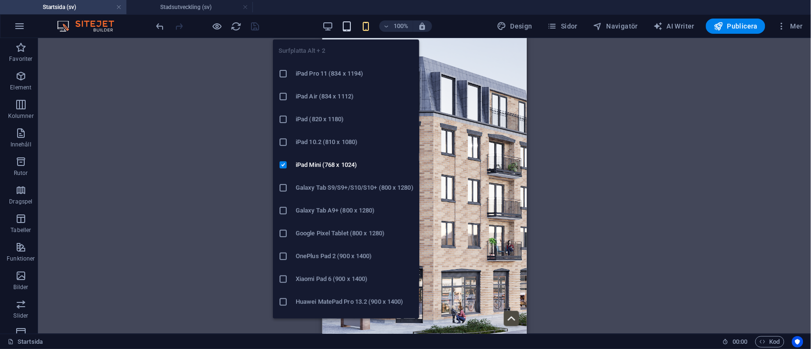
click at [348, 22] on icon "button" at bounding box center [346, 26] width 11 height 11
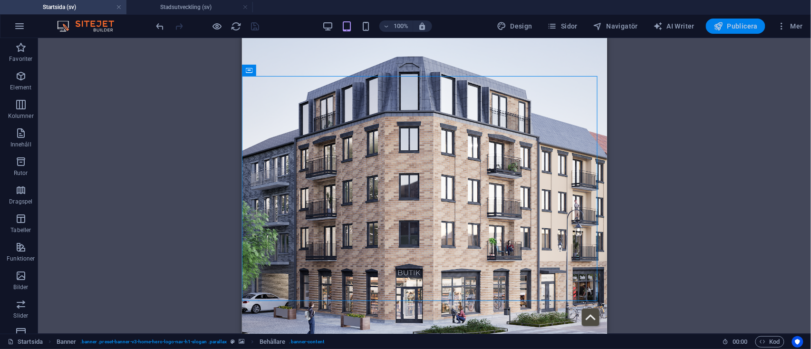
click at [736, 22] on span "Publicera" at bounding box center [735, 26] width 44 height 10
